Goal: Obtain resource: Obtain resource

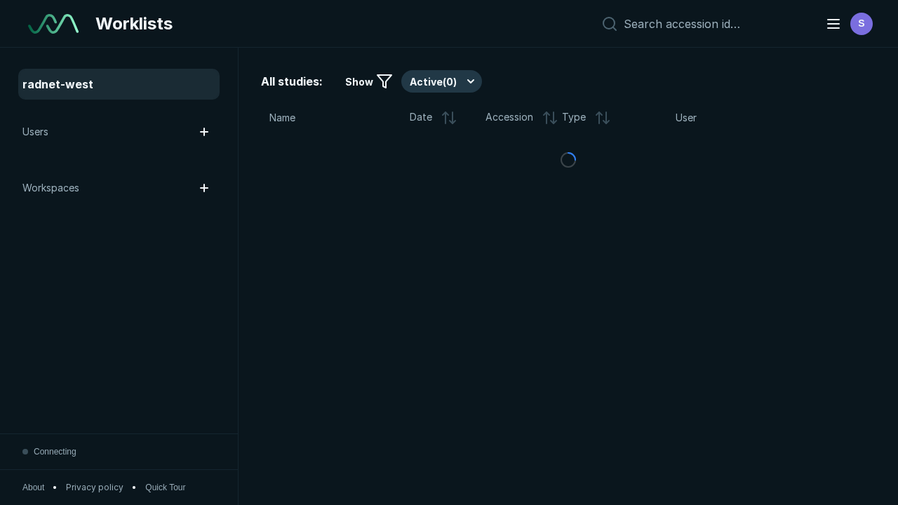
scroll to position [3831, 5844]
